Goal: Task Accomplishment & Management: Manage account settings

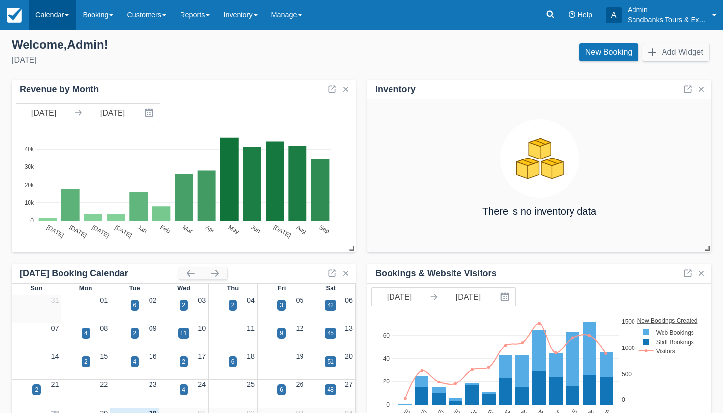
click at [42, 8] on link "Calendar" at bounding box center [52, 15] width 47 height 30
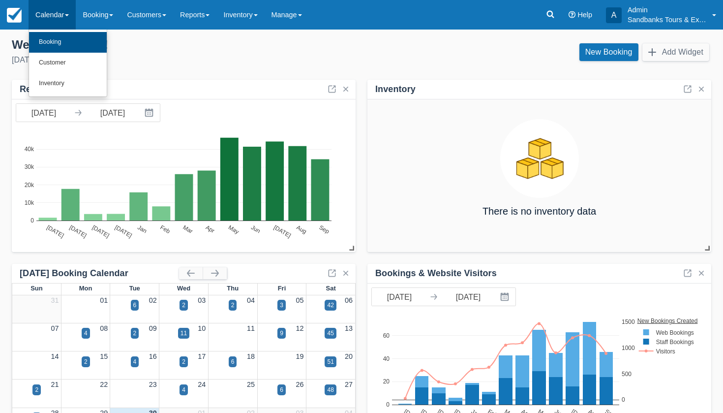
click at [43, 46] on link "Booking" at bounding box center [68, 42] width 78 height 21
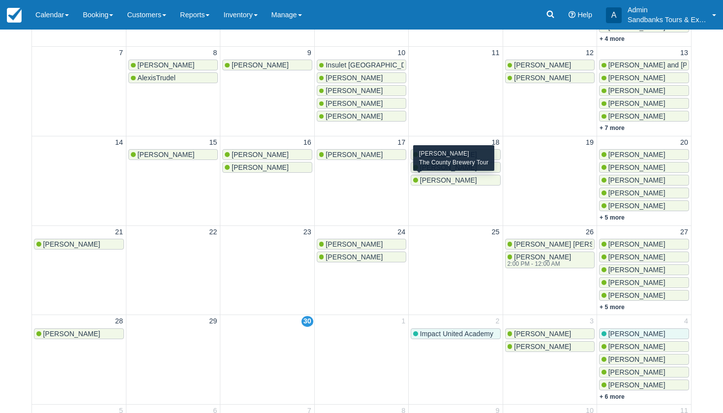
scroll to position [218, 0]
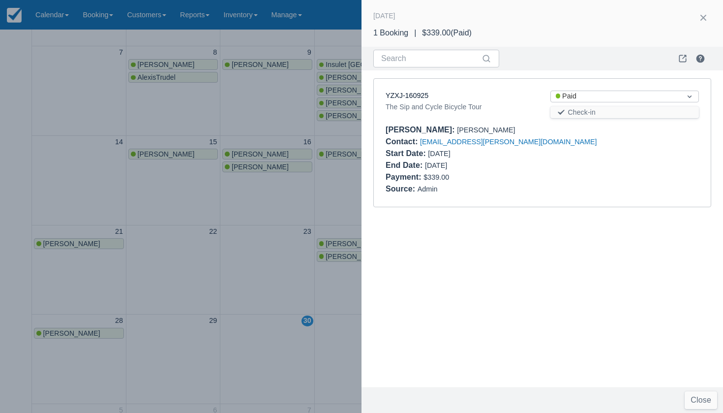
click at [242, 222] on div at bounding box center [361, 206] width 723 height 413
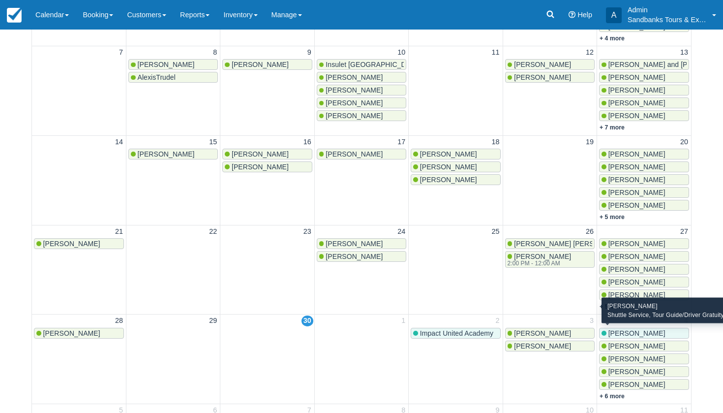
click at [636, 332] on span "[PERSON_NAME]" at bounding box center [637, 333] width 57 height 8
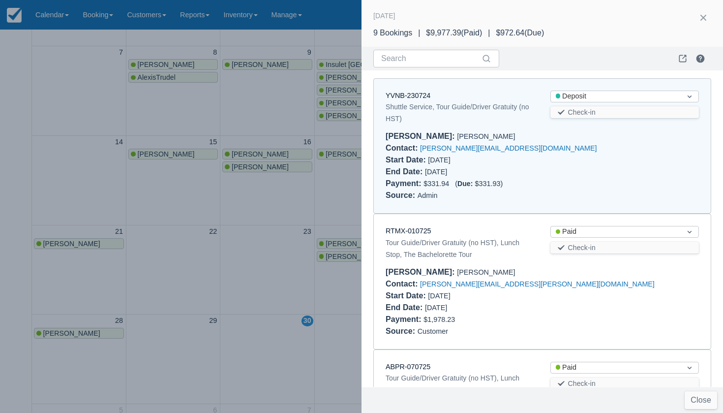
scroll to position [8, 0]
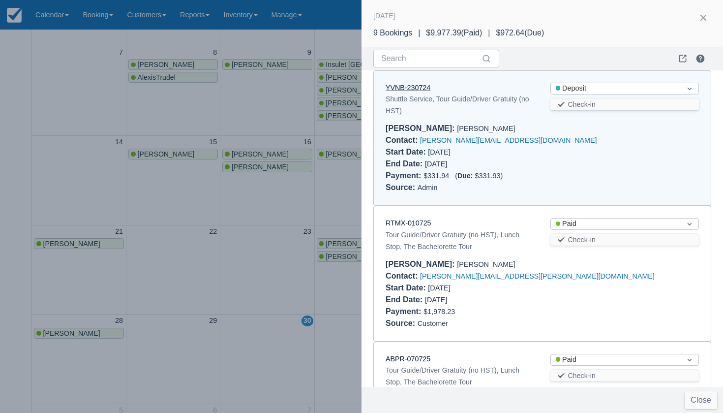
click at [419, 86] on link "YVNB-230724" at bounding box center [408, 88] width 45 height 8
click at [127, 97] on div at bounding box center [361, 206] width 723 height 413
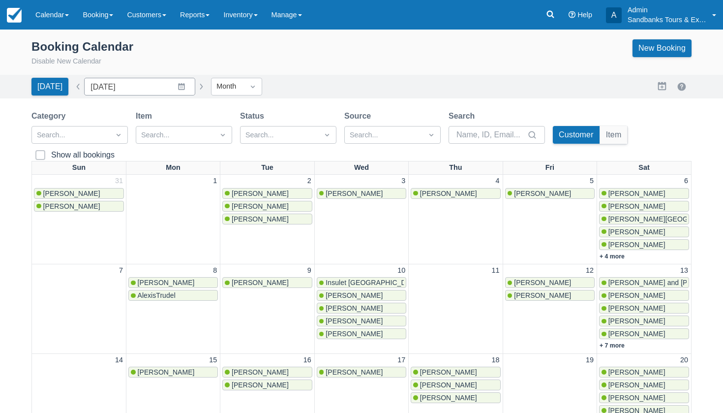
scroll to position [0, 0]
click at [51, 14] on link "Calendar" at bounding box center [52, 15] width 47 height 30
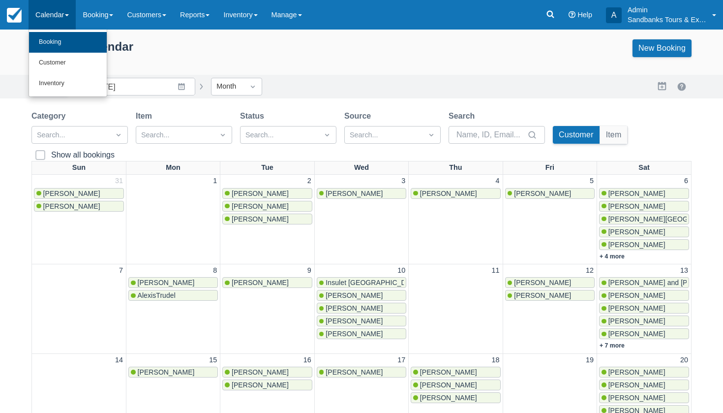
click at [51, 42] on link "Booking" at bounding box center [68, 42] width 78 height 21
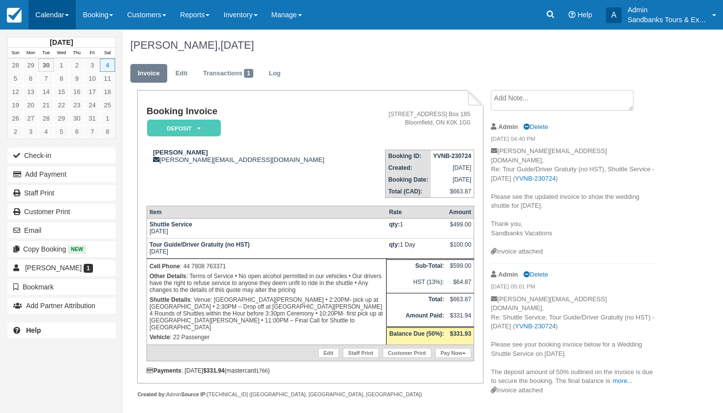
click at [56, 9] on link "Calendar" at bounding box center [52, 15] width 47 height 30
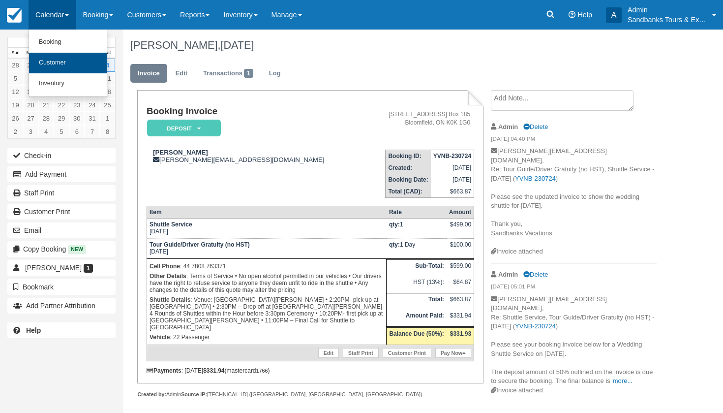
click at [49, 61] on link "Customer" at bounding box center [68, 63] width 78 height 21
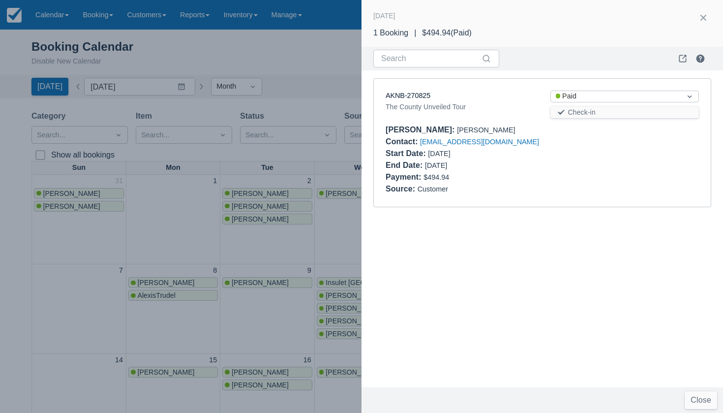
click at [320, 230] on div at bounding box center [361, 206] width 723 height 413
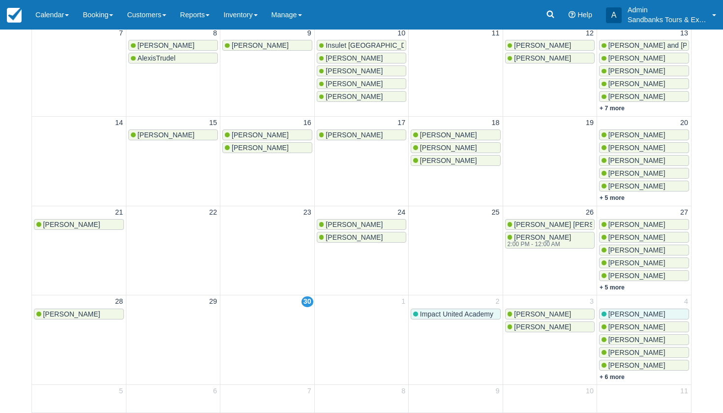
scroll to position [237, 0]
click at [617, 375] on link "+ 6 more" at bounding box center [612, 377] width 25 height 7
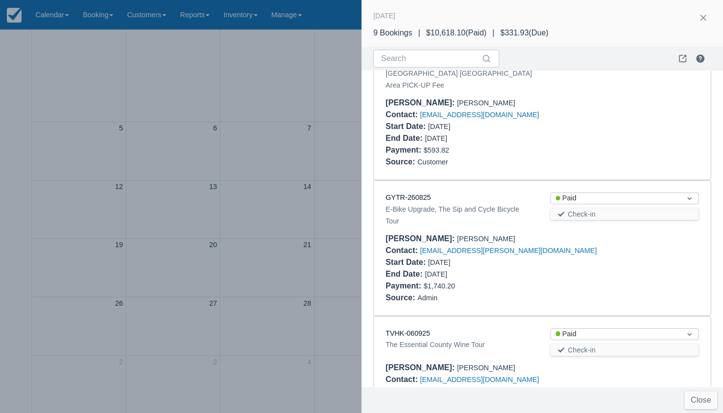
scroll to position [553, 0]
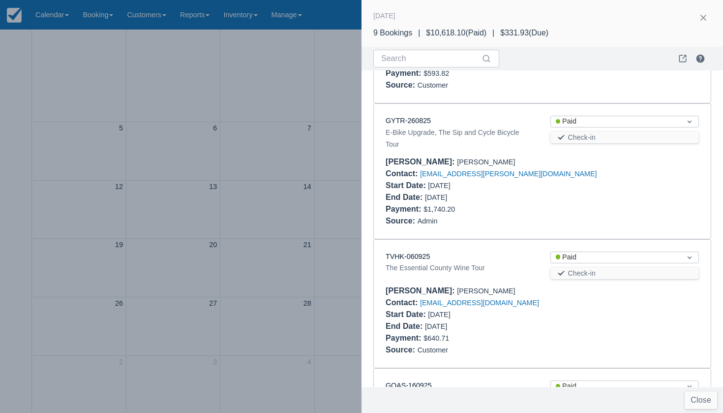
click at [327, 197] on div at bounding box center [361, 206] width 723 height 413
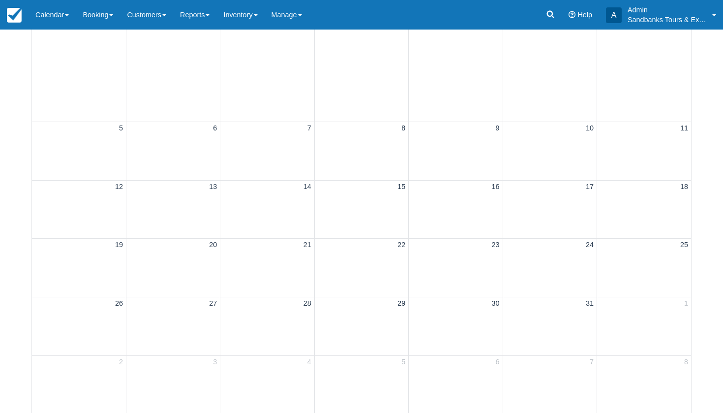
scroll to position [0, 0]
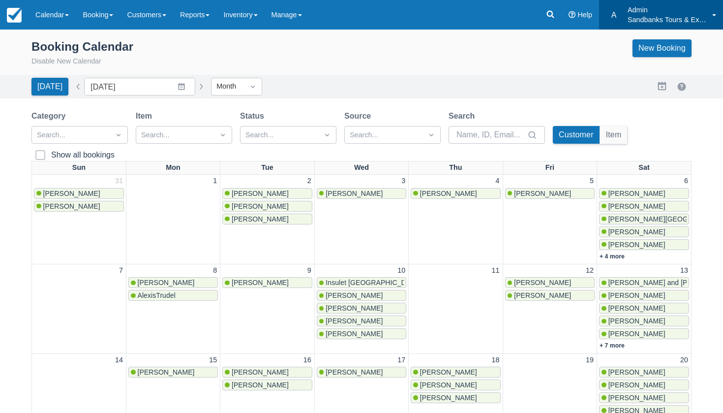
click at [615, 0] on link "A Admin Sandbanks Tours & Experiences" at bounding box center [661, 15] width 124 height 30
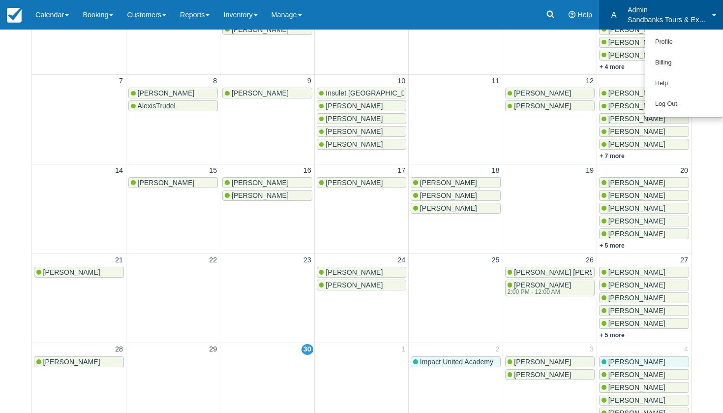
drag, startPoint x: 451, startPoint y: 269, endPoint x: 422, endPoint y: 272, distance: 29.1
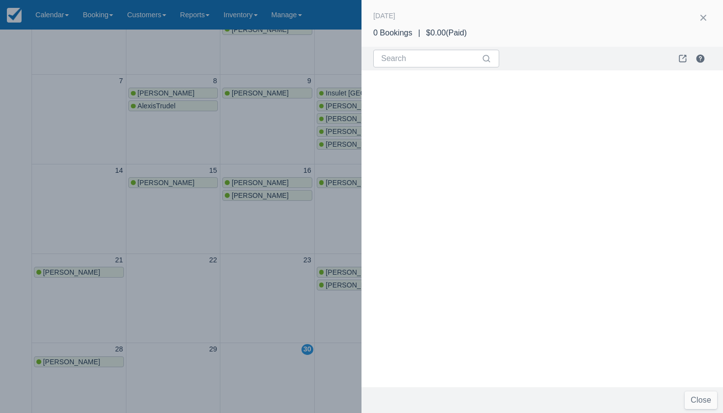
scroll to position [52, 0]
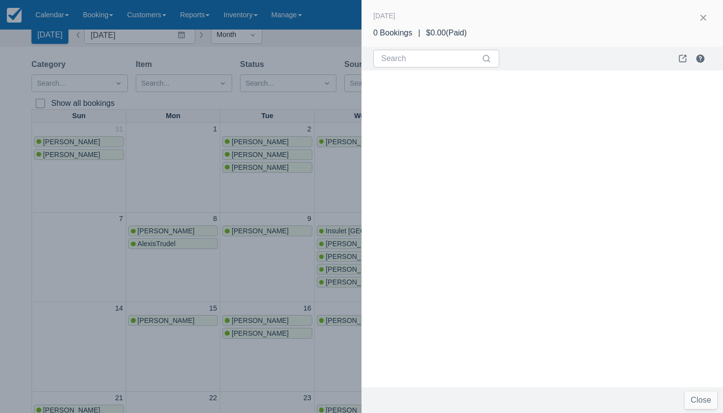
click at [161, 140] on div at bounding box center [361, 206] width 723 height 413
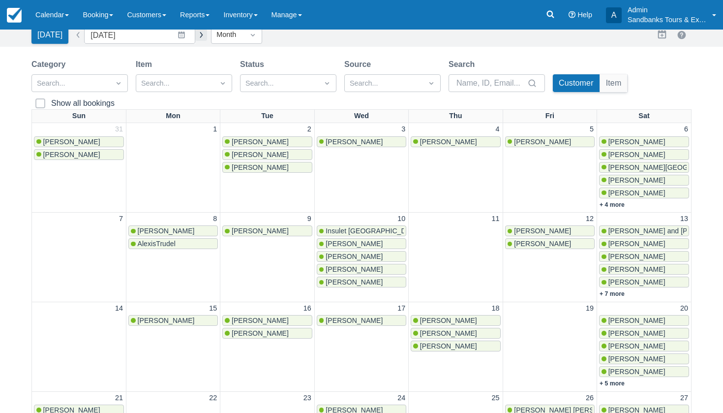
click at [195, 38] on button "button" at bounding box center [201, 35] width 12 height 12
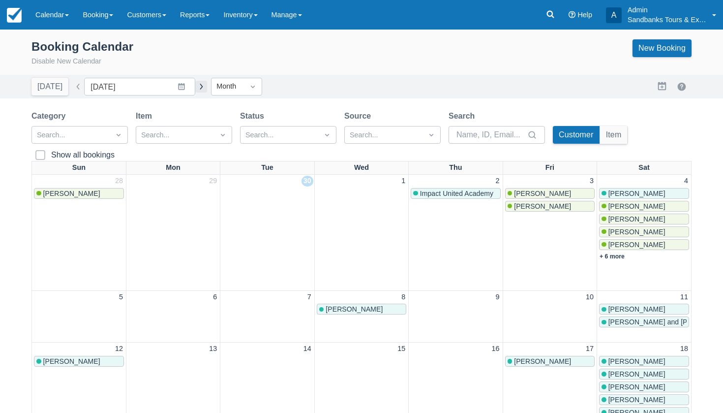
click at [195, 89] on button "button" at bounding box center [201, 87] width 12 height 12
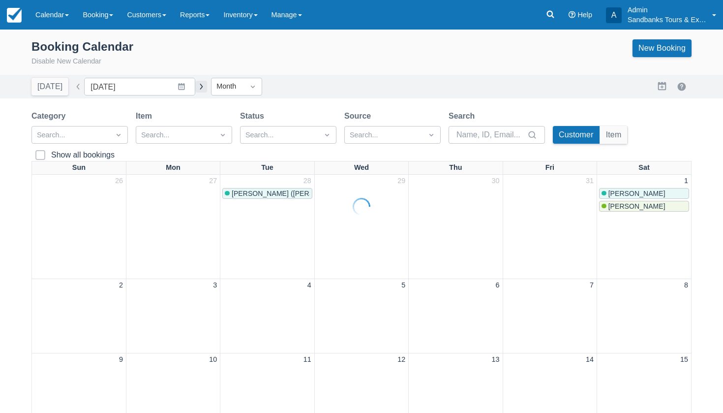
type input "November 2025"
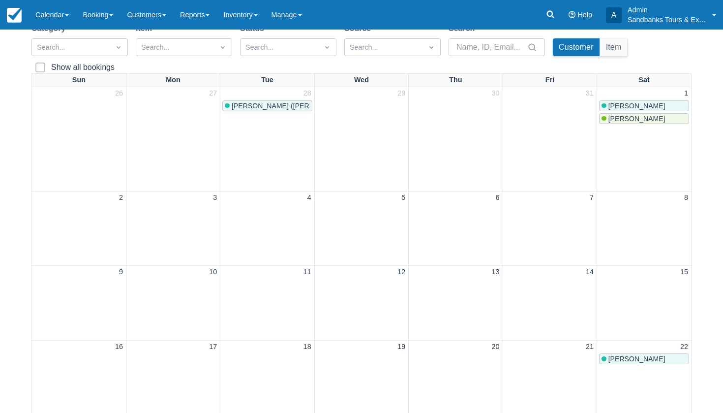
scroll to position [108, 0]
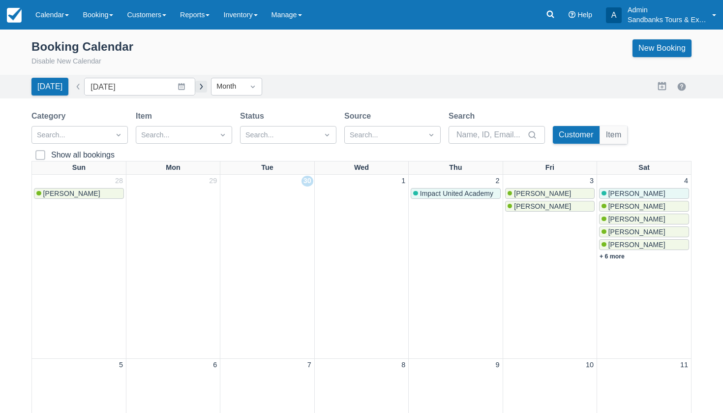
click at [195, 86] on button "button" at bounding box center [201, 87] width 12 height 12
type input "October 2025"
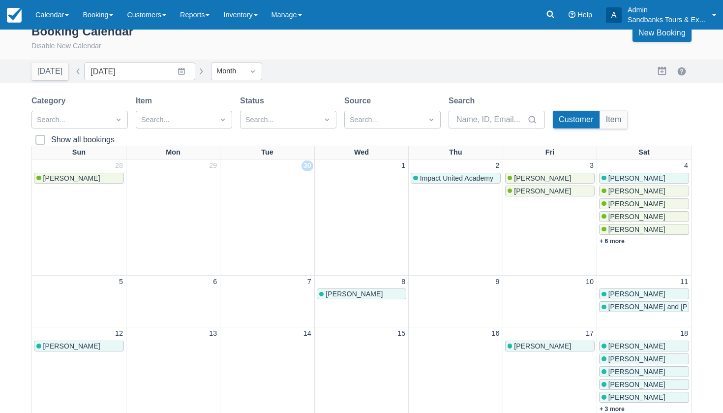
scroll to position [14, 0]
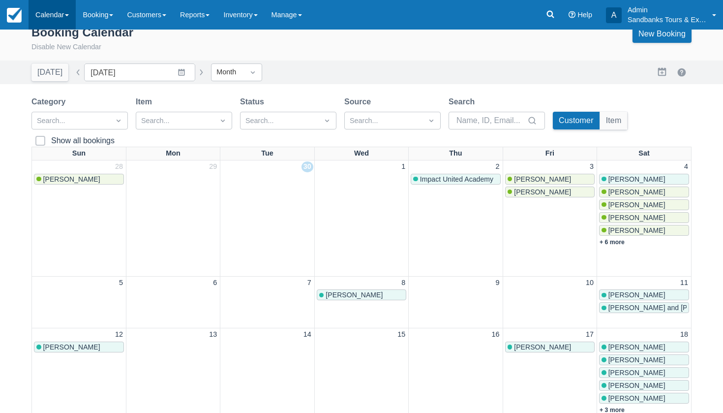
click at [55, 16] on link "Calendar" at bounding box center [52, 15] width 47 height 30
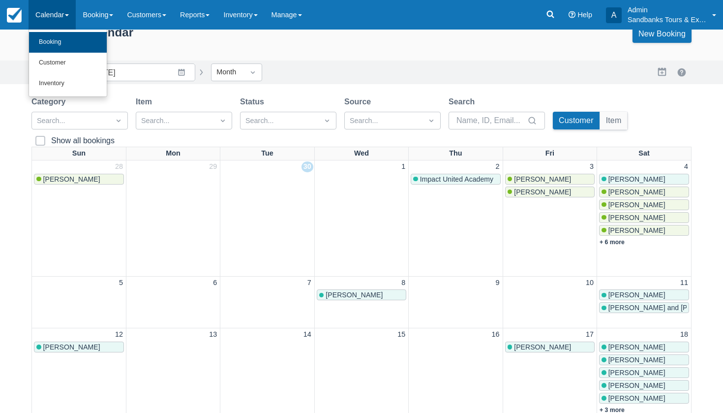
click at [54, 36] on link "Booking" at bounding box center [68, 42] width 78 height 21
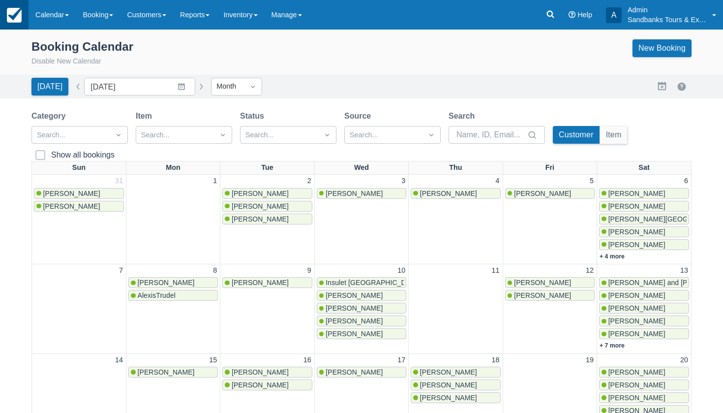
click at [16, 16] on img at bounding box center [14, 15] width 15 height 15
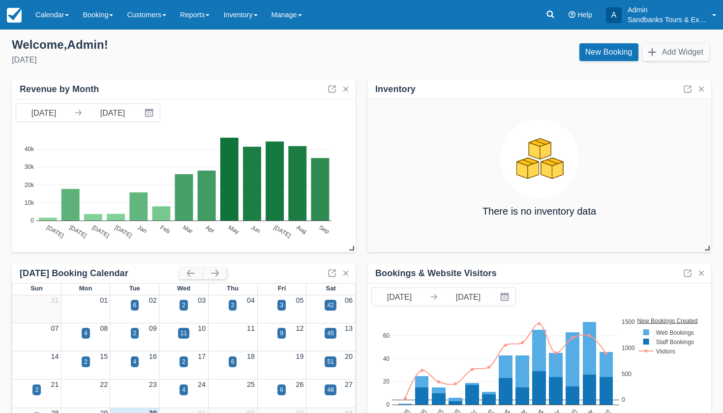
click at [76, 112] on icon at bounding box center [78, 113] width 6 height 6
click at [154, 117] on button "Interact with the calendar and add the check-in date for your trip." at bounding box center [150, 113] width 20 height 18
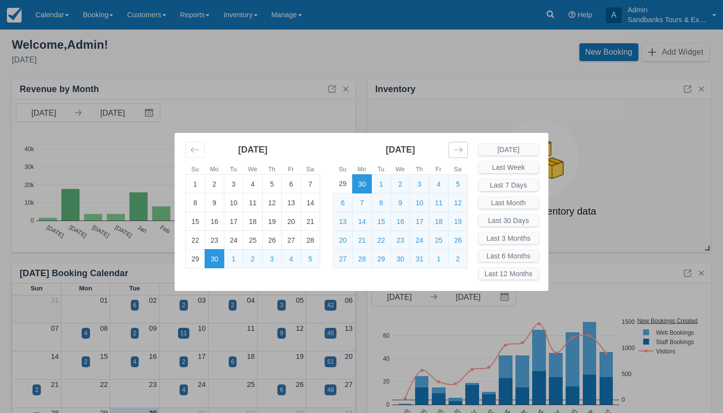
click at [454, 153] on icon "Move forward to switch to the next month." at bounding box center [458, 149] width 9 height 9
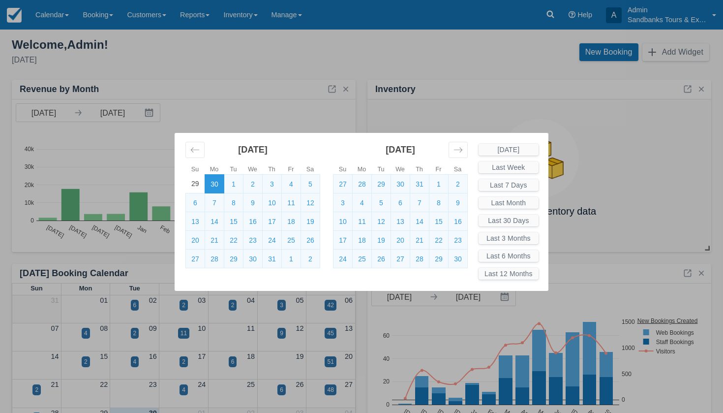
click at [187, 86] on div "Su Mo Tu We Th Fr Sa Su Mo Tu We Th Fr Sa [DATE] 1 2 3 4 5 6 7 8 9 10 11 12 13 …" at bounding box center [361, 206] width 723 height 413
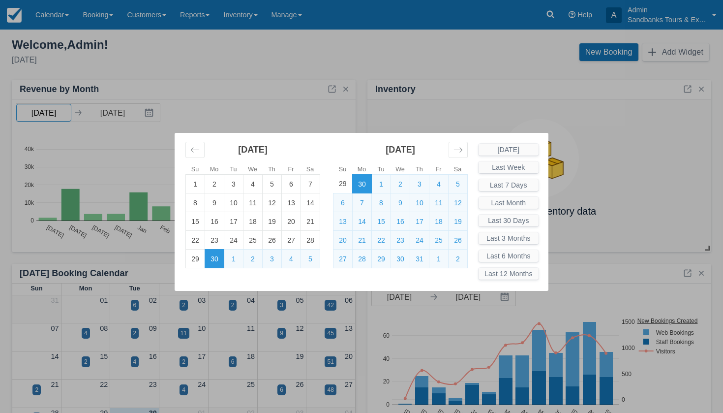
click at [59, 112] on body "Menu Calendar Booking Customer Inventory Booking Daily Manifest Daily List Note…" at bounding box center [361, 206] width 723 height 413
type input "[DATE]"
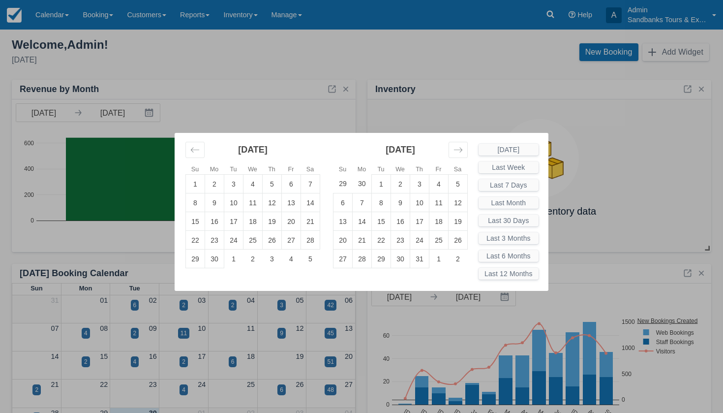
click at [224, 77] on div "Su Mo Tu We Th Fr Sa Su Mo Tu We Th Fr Sa [DATE] 28 29 30 31 1 2 3 4 5 6 7 8 9 …" at bounding box center [361, 206] width 723 height 413
